Goal: Task Accomplishment & Management: Complete application form

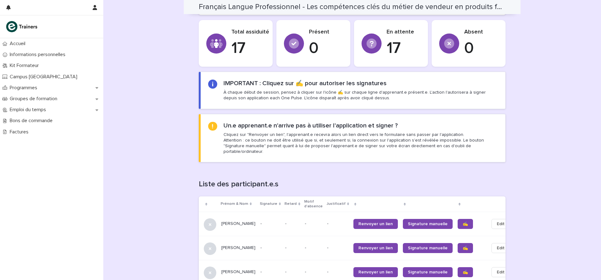
scroll to position [98, 0]
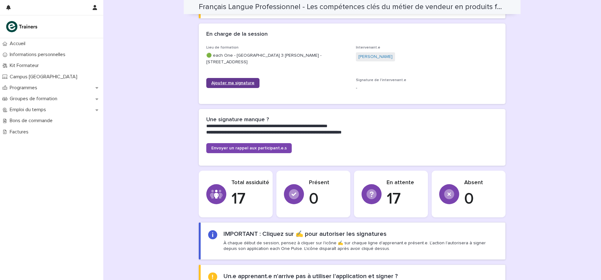
click at [244, 81] on span "Ajouter ma signature" at bounding box center [232, 83] width 43 height 4
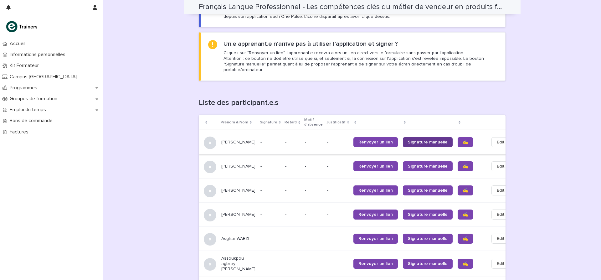
scroll to position [342, 0]
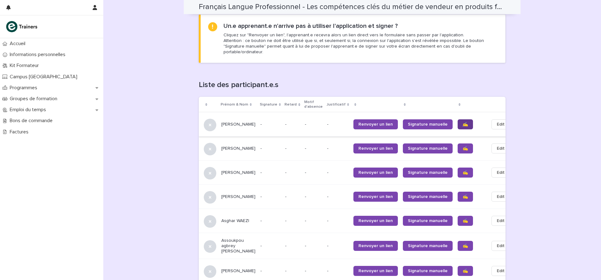
click at [462, 122] on span "✍️" at bounding box center [464, 124] width 5 height 4
click at [462, 146] on span "✍️" at bounding box center [464, 148] width 5 height 4
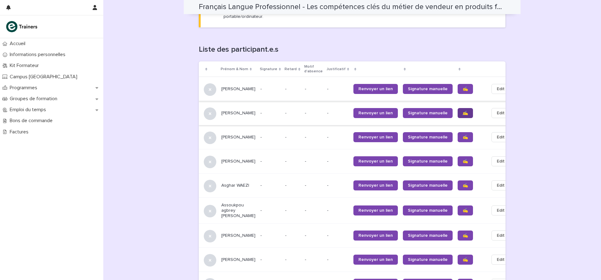
scroll to position [378, 0]
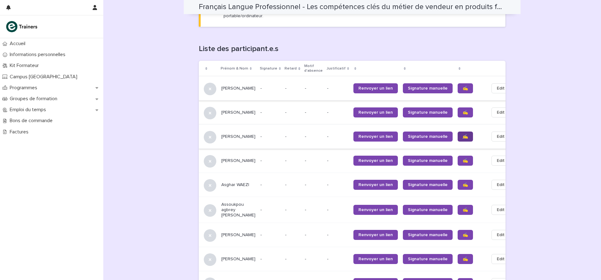
click at [462, 134] on span "✍️" at bounding box center [464, 136] width 5 height 4
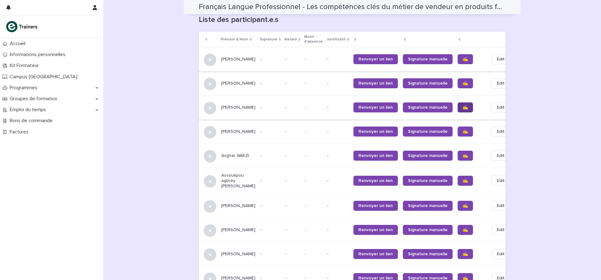
scroll to position [409, 0]
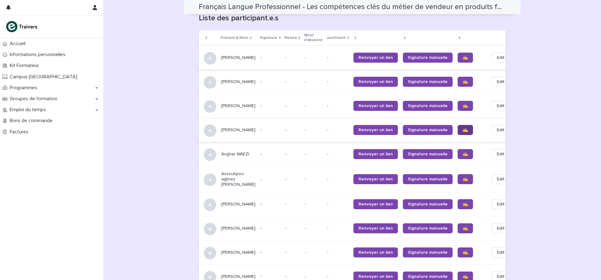
click at [462, 128] on span "✍️" at bounding box center [464, 130] width 5 height 4
click at [462, 152] on span "✍️" at bounding box center [464, 154] width 5 height 4
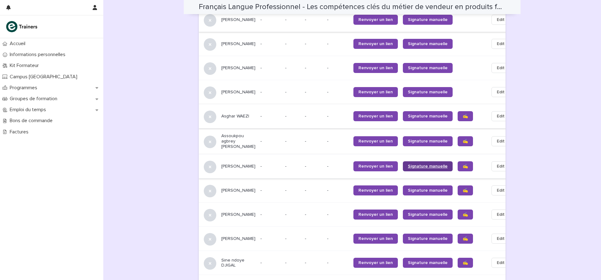
scroll to position [447, 0]
click at [462, 164] on span "✍️" at bounding box center [464, 166] width 5 height 4
click at [462, 188] on span "✍️" at bounding box center [464, 190] width 5 height 4
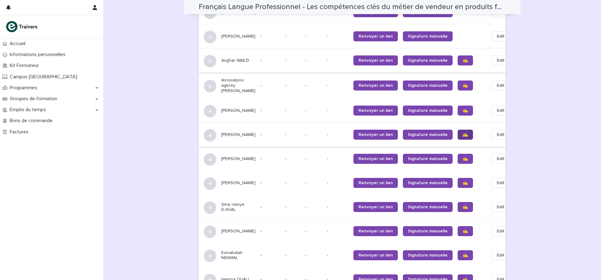
scroll to position [505, 0]
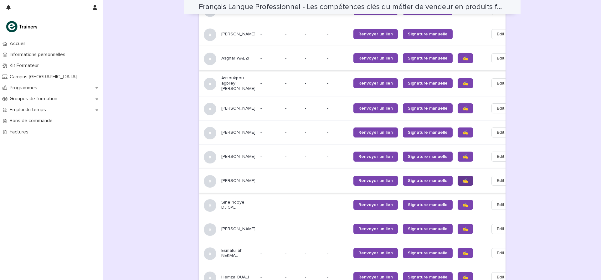
click at [462, 178] on span "✍️" at bounding box center [464, 180] width 5 height 4
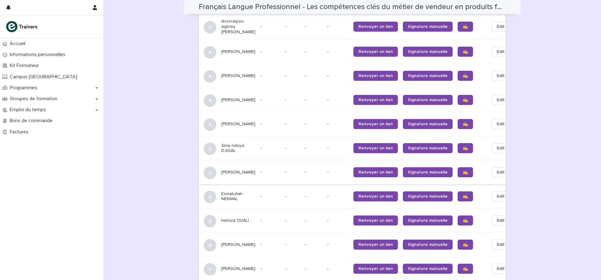
scroll to position [565, 0]
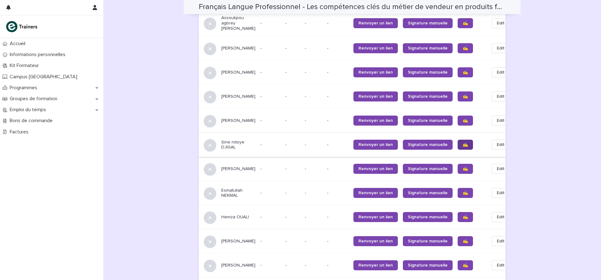
click at [462, 142] on span "✍️" at bounding box center [464, 144] width 5 height 4
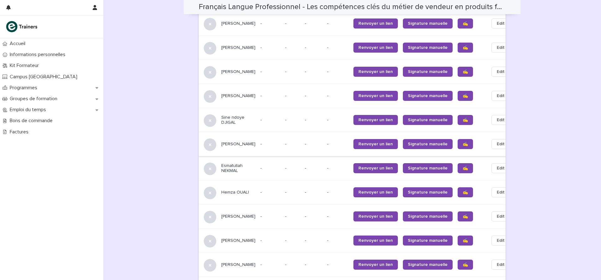
scroll to position [594, 0]
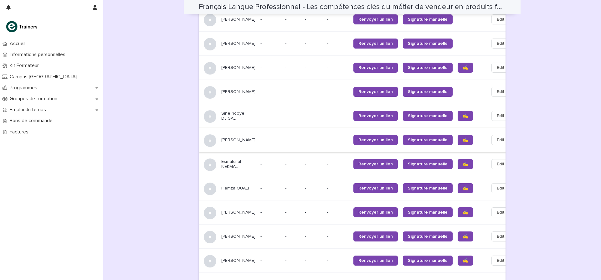
click at [462, 162] on span "✍️" at bounding box center [464, 164] width 5 height 4
click at [462, 186] on span "✍️" at bounding box center [464, 188] width 5 height 4
click at [462, 210] on span "✍️" at bounding box center [464, 212] width 5 height 4
click at [462, 234] on span "✍️" at bounding box center [464, 236] width 5 height 4
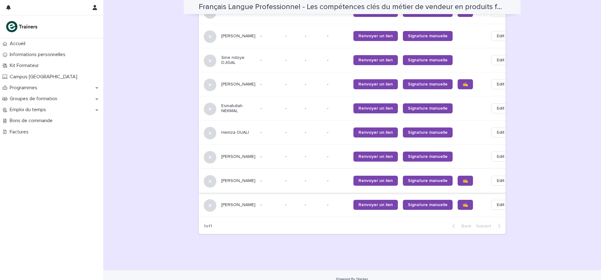
scroll to position [653, 0]
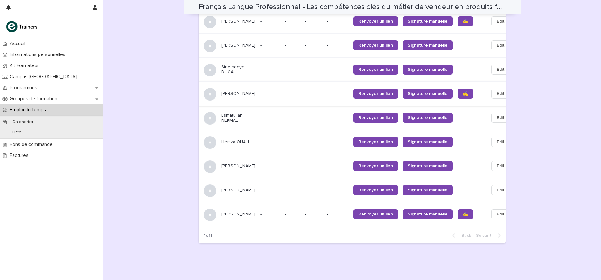
scroll to position [653, 0]
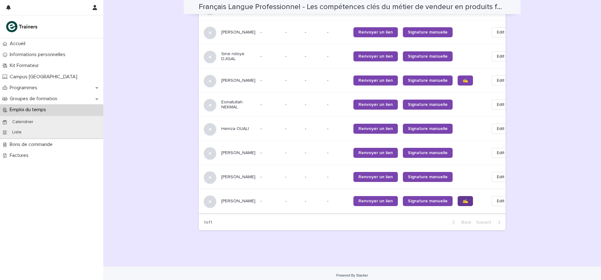
click at [462, 199] on span "✍️" at bounding box center [464, 201] width 5 height 4
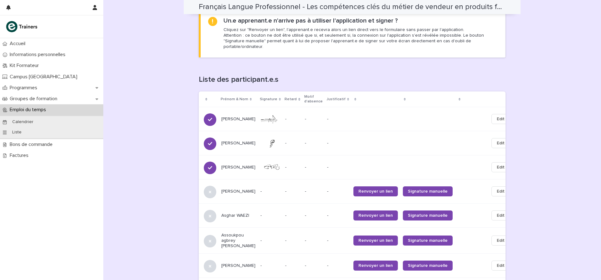
scroll to position [347, 0]
